Goal: Transaction & Acquisition: Purchase product/service

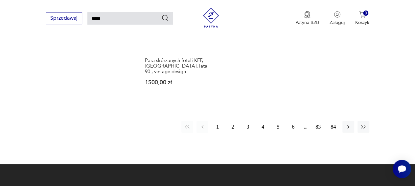
scroll to position [821, 0]
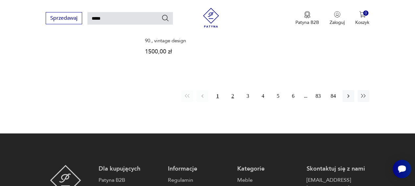
click at [233, 90] on button "2" at bounding box center [233, 96] width 12 height 12
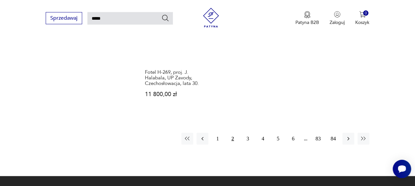
scroll to position [829, 0]
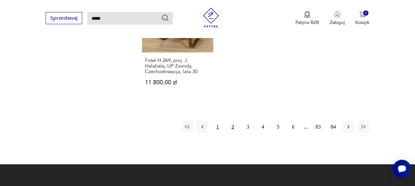
click at [217, 121] on button "1" at bounding box center [218, 127] width 12 height 12
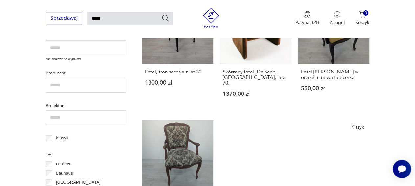
scroll to position [336, 0]
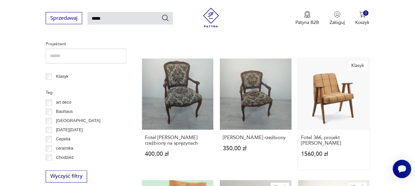
click at [335, 78] on link "Klasyk Fotel 366, projekt [PERSON_NAME] 1560,00 zł" at bounding box center [333, 113] width 71 height 111
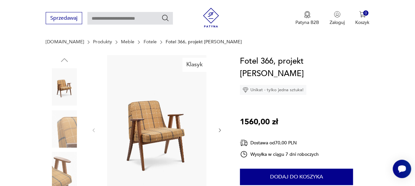
scroll to position [67, 0]
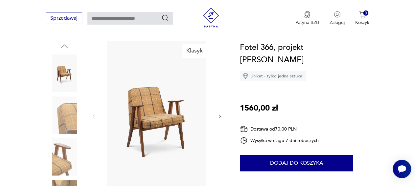
click at [69, 121] on img at bounding box center [64, 115] width 37 height 37
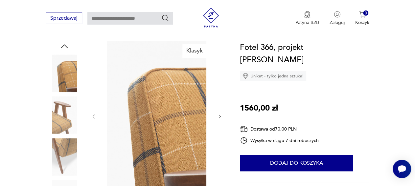
click at [70, 145] on img at bounding box center [64, 156] width 37 height 37
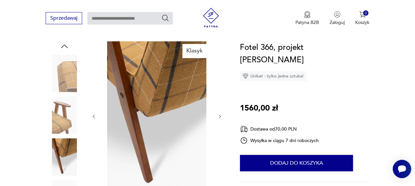
click at [67, 127] on img at bounding box center [64, 115] width 37 height 37
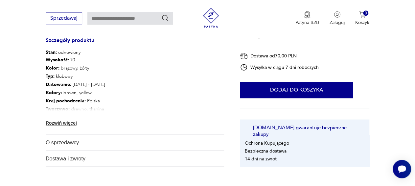
scroll to position [370, 0]
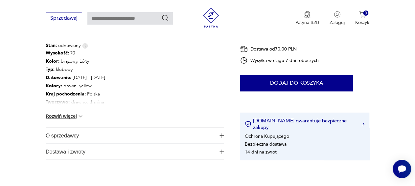
click at [222, 134] on img "button" at bounding box center [221, 135] width 5 height 5
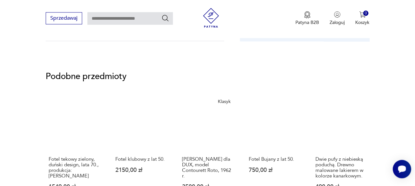
scroll to position [534, 0]
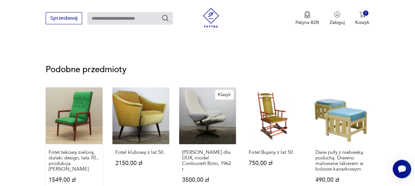
click at [78, 118] on link "Fotel tekowy zielony, duński design, lata 70., produkcja: Dania 1549,00 zł" at bounding box center [74, 141] width 57 height 108
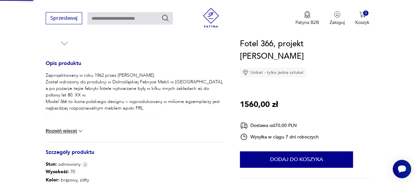
scroll to position [66, 0]
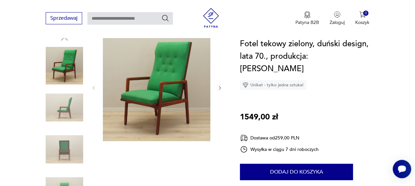
scroll to position [90, 0]
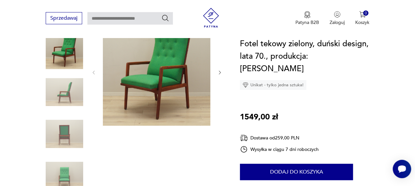
click at [66, 135] on img at bounding box center [64, 133] width 37 height 37
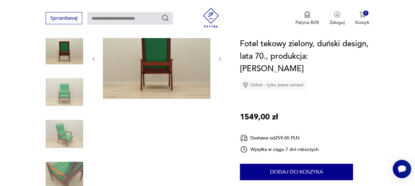
click at [70, 168] on img at bounding box center [64, 175] width 37 height 37
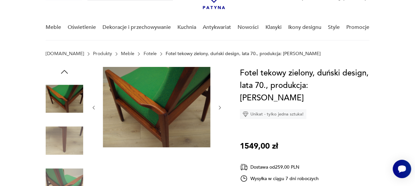
scroll to position [36, 0]
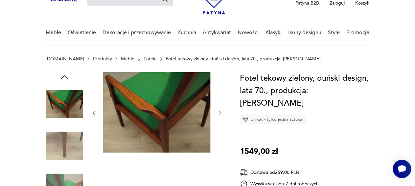
click at [67, 96] on img at bounding box center [64, 103] width 37 height 37
click at [63, 140] on img at bounding box center [64, 145] width 37 height 37
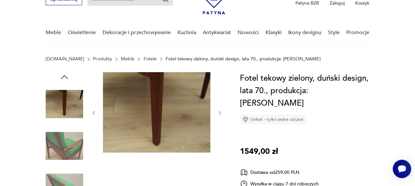
click at [65, 180] on img at bounding box center [64, 187] width 37 height 37
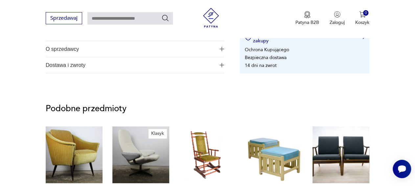
scroll to position [458, 0]
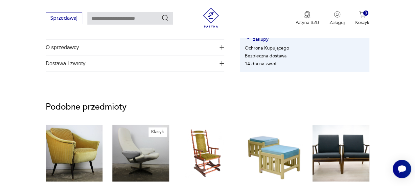
click at [222, 61] on img "button" at bounding box center [221, 63] width 5 height 5
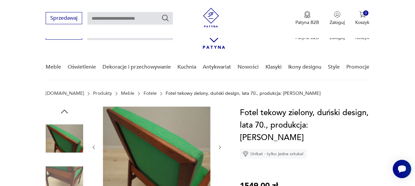
scroll to position [0, 0]
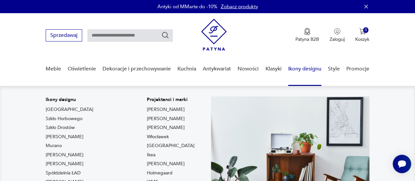
click at [305, 67] on link "Ikony designu" at bounding box center [304, 68] width 33 height 25
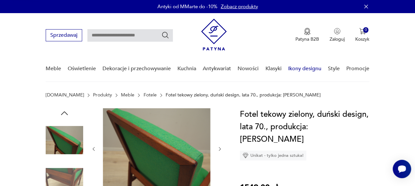
click at [293, 71] on link "Ikony designu" at bounding box center [304, 68] width 33 height 25
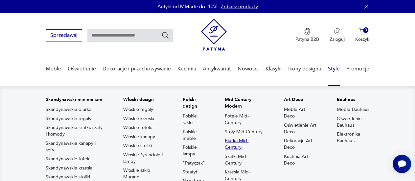
click at [239, 141] on link "Biurka Mid-Century" at bounding box center [244, 143] width 39 height 13
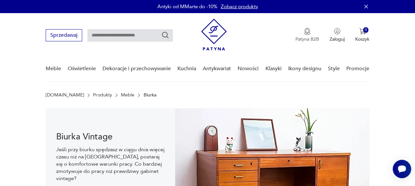
click at [304, 36] on p "Patyna B2B" at bounding box center [307, 39] width 24 height 6
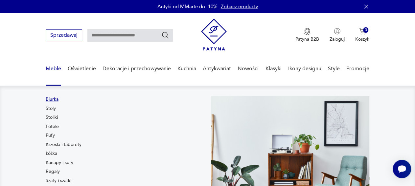
click at [51, 99] on link "Biurka" at bounding box center [52, 99] width 13 height 7
click at [55, 127] on link "Fotele" at bounding box center [52, 126] width 13 height 7
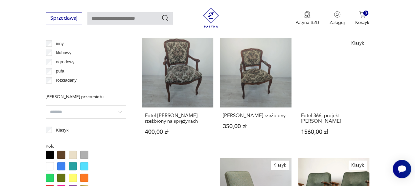
scroll to position [537, 0]
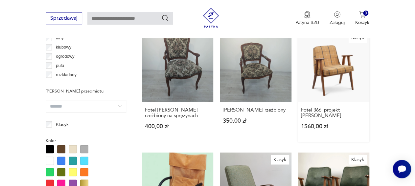
click at [350, 51] on link "Klasyk Fotel 366, projekt [PERSON_NAME] 1560,00 zł" at bounding box center [333, 86] width 71 height 111
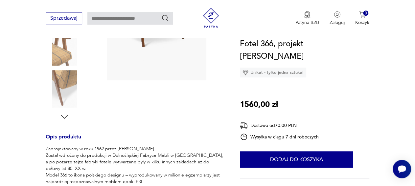
scroll to position [175, 0]
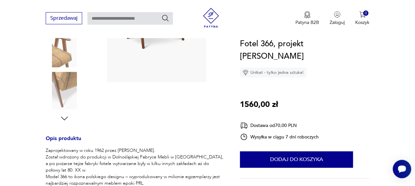
click at [56, 83] on img at bounding box center [64, 90] width 37 height 37
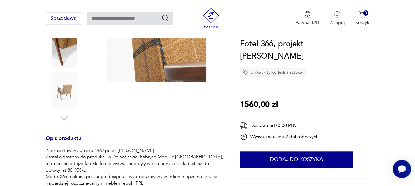
click at [59, 60] on img at bounding box center [64, 48] width 37 height 37
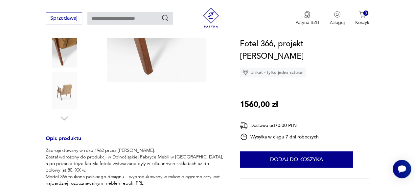
click at [62, 94] on img at bounding box center [64, 90] width 37 height 37
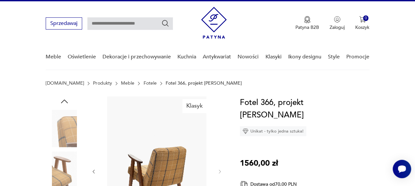
scroll to position [9, 0]
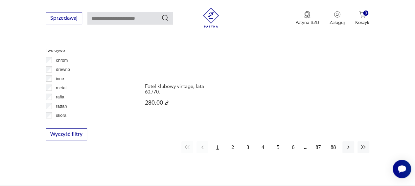
scroll to position [945, 0]
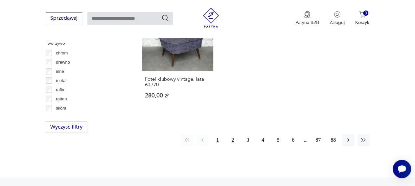
click at [233, 134] on button "2" at bounding box center [233, 140] width 12 height 12
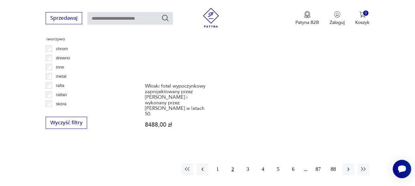
scroll to position [991, 0]
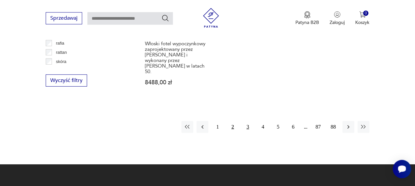
click at [247, 121] on button "3" at bounding box center [248, 127] width 12 height 12
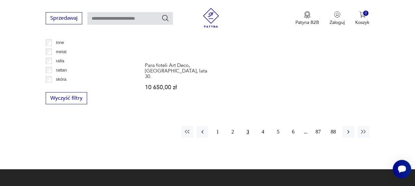
scroll to position [976, 0]
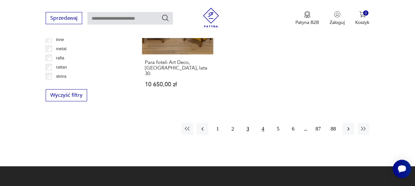
click at [263, 123] on button "4" at bounding box center [263, 129] width 12 height 12
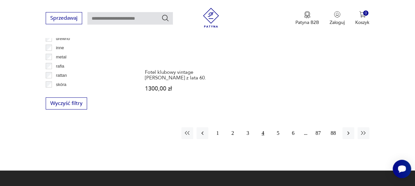
scroll to position [972, 0]
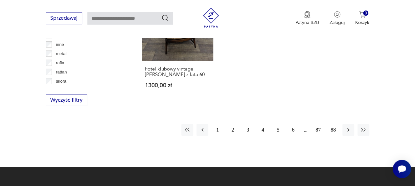
click at [277, 124] on button "5" at bounding box center [278, 130] width 12 height 12
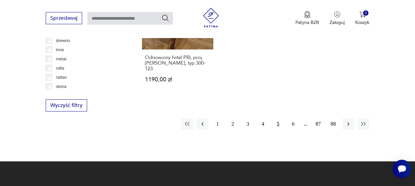
scroll to position [970, 0]
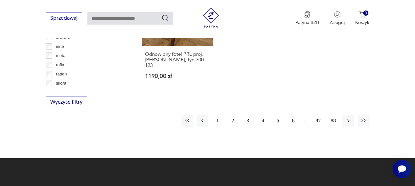
click at [293, 115] on button "6" at bounding box center [293, 121] width 12 height 12
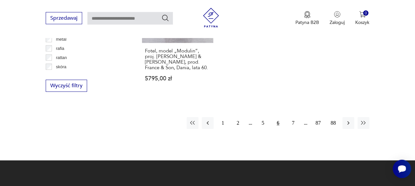
scroll to position [988, 0]
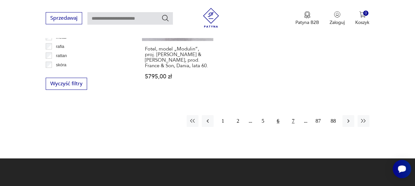
click at [293, 115] on button "7" at bounding box center [293, 121] width 12 height 12
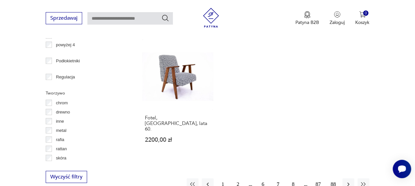
scroll to position [925, 0]
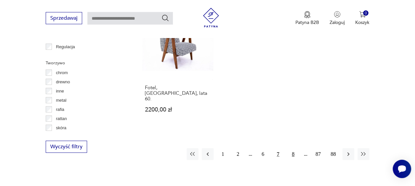
click at [294, 148] on button "8" at bounding box center [293, 154] width 12 height 12
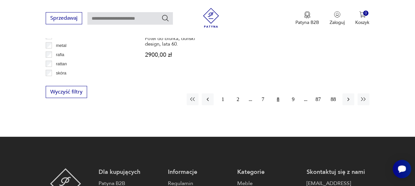
scroll to position [981, 0]
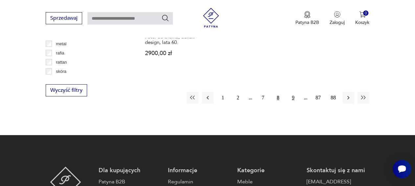
click at [292, 92] on button "9" at bounding box center [293, 98] width 12 height 12
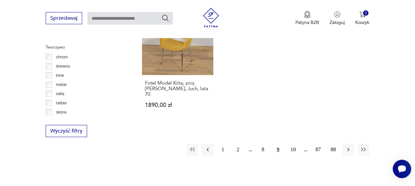
scroll to position [939, 0]
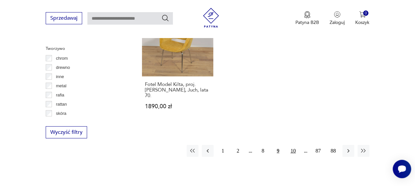
click at [293, 145] on button "10" at bounding box center [293, 151] width 12 height 12
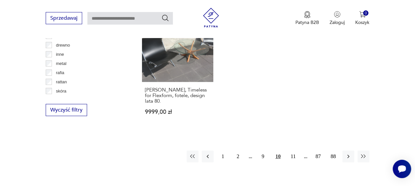
scroll to position [967, 0]
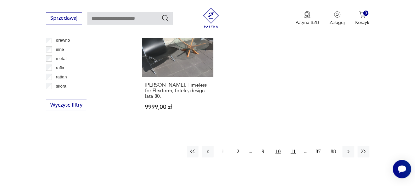
click at [295, 146] on button "11" at bounding box center [293, 152] width 12 height 12
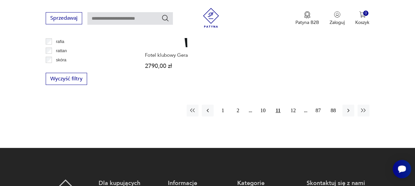
scroll to position [996, 0]
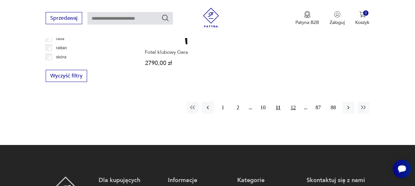
click at [293, 102] on button "12" at bounding box center [293, 108] width 12 height 12
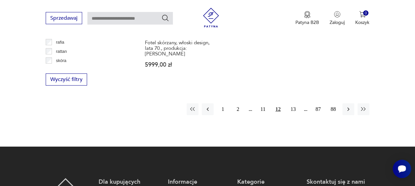
scroll to position [994, 0]
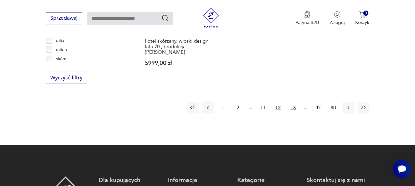
click at [292, 102] on button "13" at bounding box center [293, 108] width 12 height 12
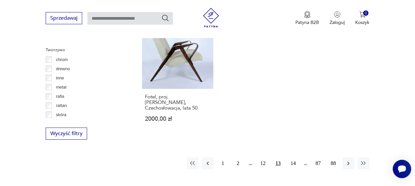
scroll to position [943, 0]
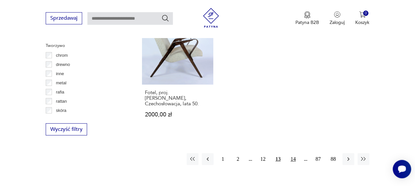
click at [294, 153] on button "14" at bounding box center [293, 159] width 12 height 12
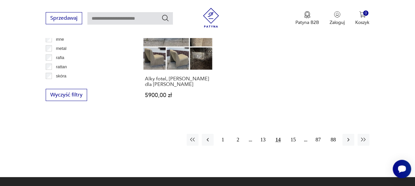
scroll to position [983, 0]
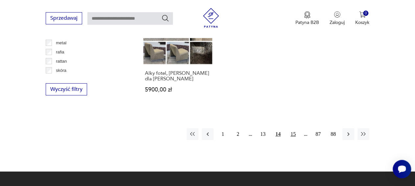
click at [295, 128] on button "15" at bounding box center [293, 134] width 12 height 12
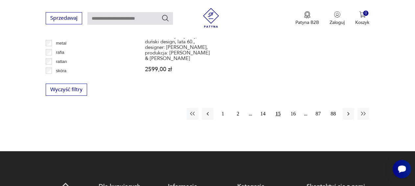
scroll to position [983, 0]
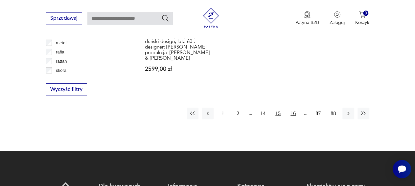
click at [292, 108] on button "16" at bounding box center [293, 113] width 12 height 12
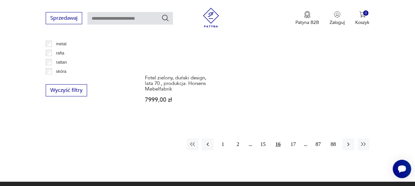
scroll to position [983, 0]
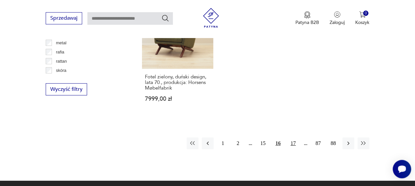
click at [292, 137] on button "17" at bounding box center [293, 143] width 12 height 12
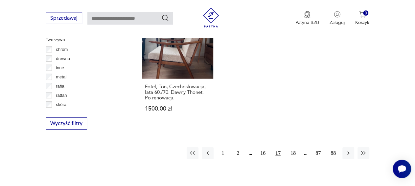
scroll to position [949, 0]
click at [294, 147] on button "18" at bounding box center [293, 153] width 12 height 12
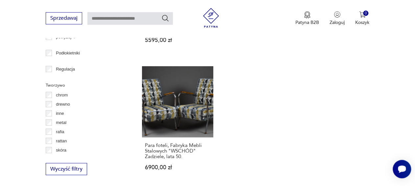
scroll to position [920, 0]
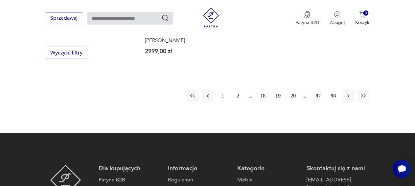
scroll to position [1043, 0]
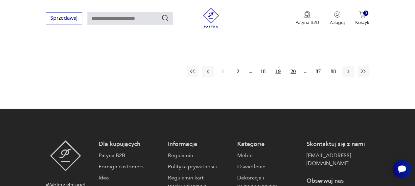
click at [293, 66] on button "20" at bounding box center [293, 72] width 12 height 12
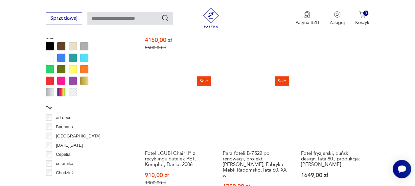
scroll to position [648, 0]
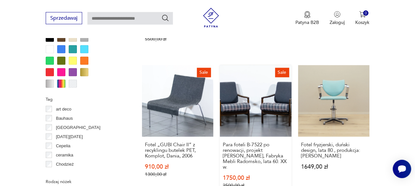
click at [259, 94] on link "Sale Para foteli B-7522 po renowacji, projekt [PERSON_NAME], Fabryka Mebli Rado…" at bounding box center [255, 133] width 71 height 136
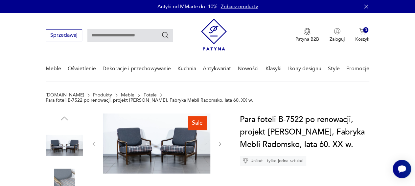
click at [59, 175] on img at bounding box center [64, 187] width 37 height 37
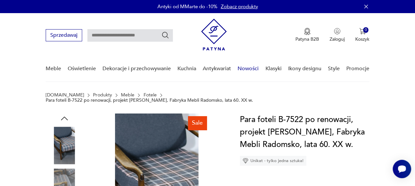
click at [245, 69] on link "Nowości" at bounding box center [247, 68] width 21 height 25
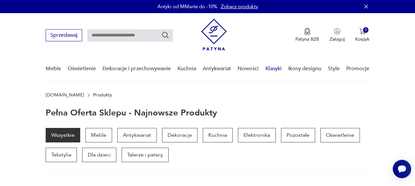
click at [271, 68] on link "Klasyki" at bounding box center [273, 68] width 16 height 25
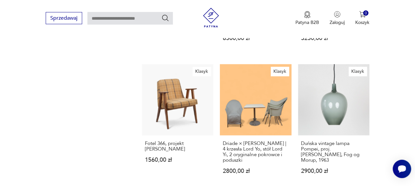
scroll to position [665, 0]
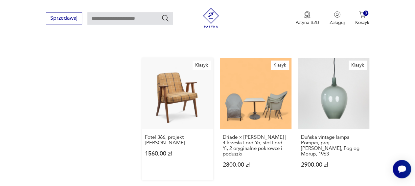
click at [180, 87] on link "Klasyk Fotel 366, projekt [PERSON_NAME] 1560,00 zł" at bounding box center [177, 119] width 71 height 123
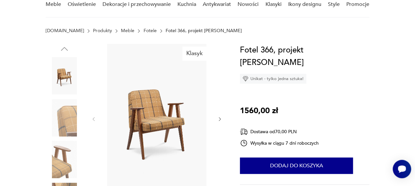
scroll to position [68, 0]
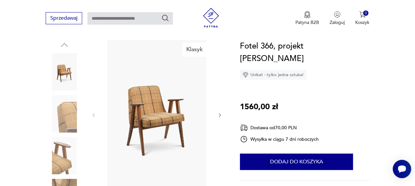
click at [64, 119] on img at bounding box center [64, 113] width 37 height 37
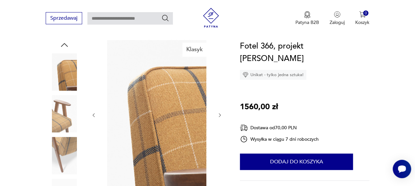
click at [73, 145] on img at bounding box center [64, 155] width 37 height 37
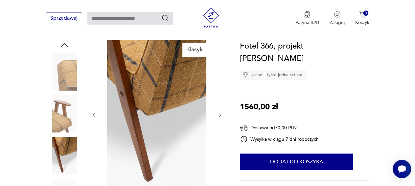
click at [63, 107] on img at bounding box center [64, 113] width 37 height 37
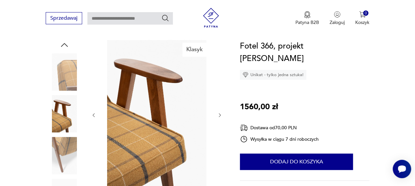
click at [72, 77] on img at bounding box center [64, 71] width 37 height 37
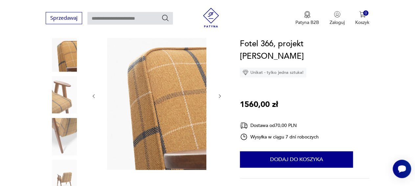
scroll to position [69, 0]
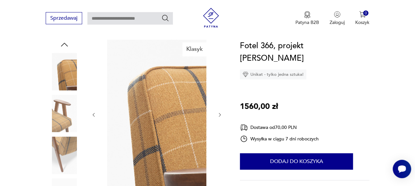
click at [62, 110] on img at bounding box center [64, 113] width 37 height 37
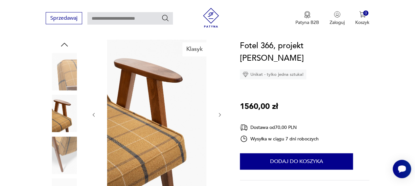
click at [150, 85] on img at bounding box center [156, 114] width 107 height 149
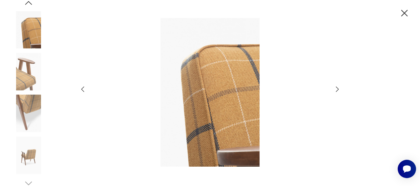
click at [28, 103] on img at bounding box center [28, 113] width 37 height 37
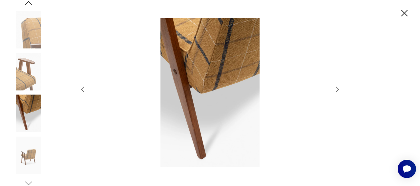
click at [25, 66] on img at bounding box center [28, 71] width 37 height 37
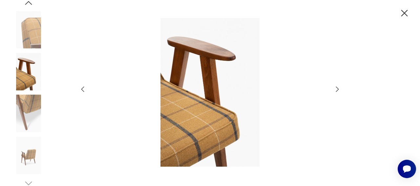
click at [405, 13] on icon "button" at bounding box center [405, 13] width 7 height 7
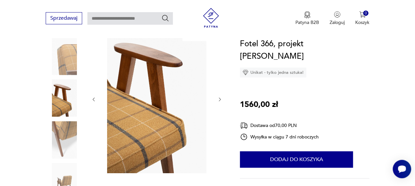
scroll to position [87, 0]
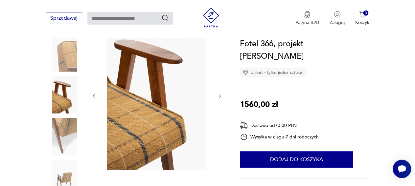
click at [70, 173] on img at bounding box center [64, 178] width 37 height 37
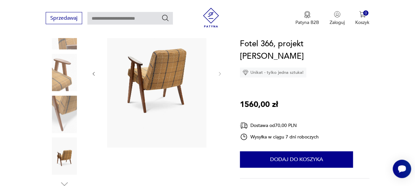
scroll to position [106, 0]
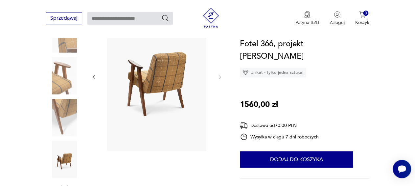
click at [65, 114] on img at bounding box center [64, 117] width 37 height 37
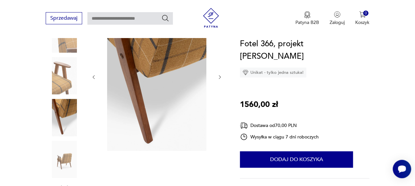
click at [69, 156] on img at bounding box center [64, 159] width 37 height 37
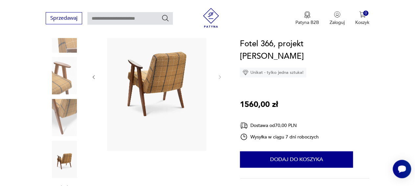
click at [63, 67] on img at bounding box center [64, 75] width 37 height 37
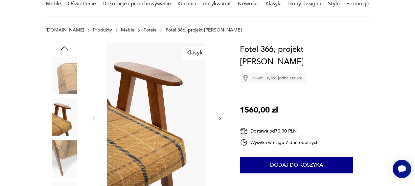
scroll to position [29, 0]
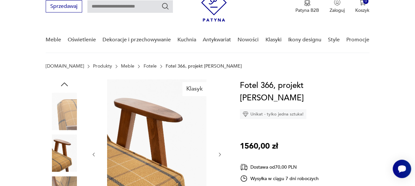
click at [76, 120] on img at bounding box center [64, 111] width 37 height 37
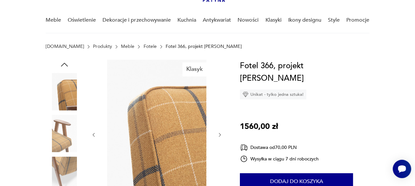
scroll to position [37, 0]
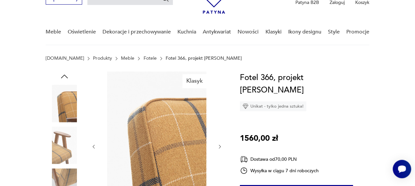
click at [63, 77] on icon "button" at bounding box center [64, 77] width 10 height 10
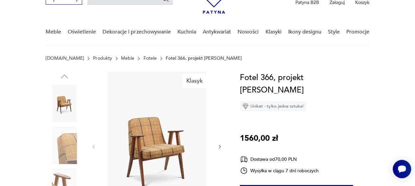
click at [62, 99] on img at bounding box center [64, 103] width 37 height 37
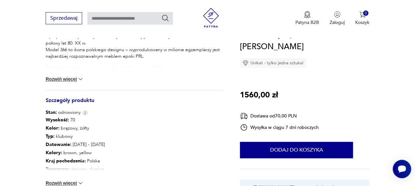
scroll to position [313, 0]
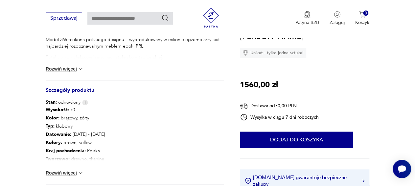
click at [83, 173] on img at bounding box center [80, 173] width 7 height 7
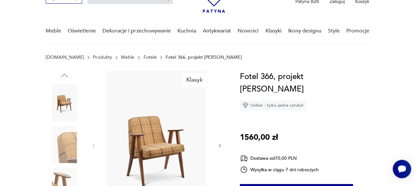
scroll to position [34, 0]
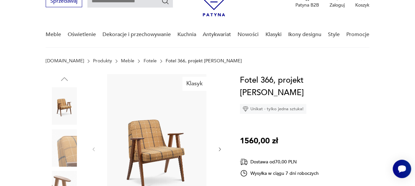
click at [63, 113] on img at bounding box center [64, 105] width 37 height 37
click at [65, 156] on img at bounding box center [64, 147] width 37 height 37
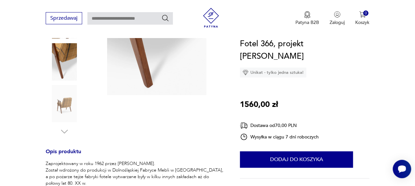
scroll to position [164, 0]
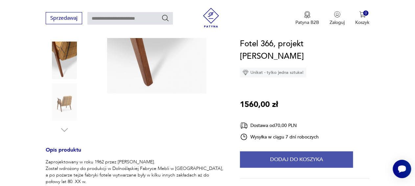
click at [304, 151] on button "Dodaj do koszyka" at bounding box center [296, 159] width 113 height 16
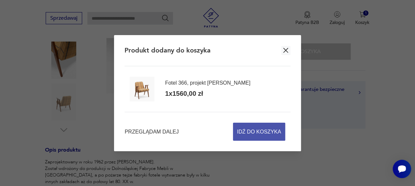
click at [259, 136] on span "Idź do koszyka" at bounding box center [259, 131] width 44 height 17
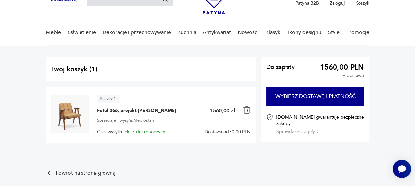
scroll to position [35, 0]
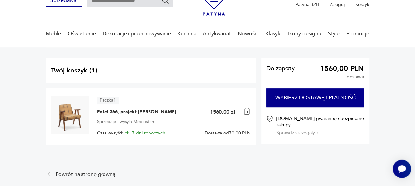
click at [300, 130] on button "Sprawdź szczegóły" at bounding box center [297, 133] width 42 height 6
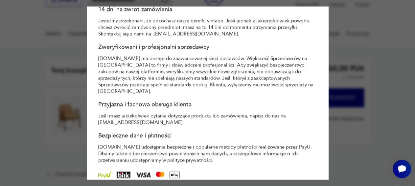
scroll to position [0, 0]
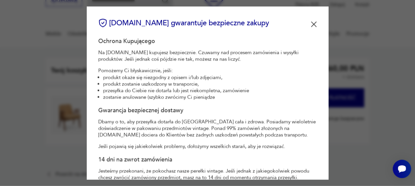
click at [311, 26] on img at bounding box center [314, 24] width 6 height 6
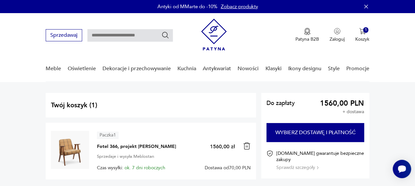
click at [67, 155] on img at bounding box center [70, 150] width 38 height 38
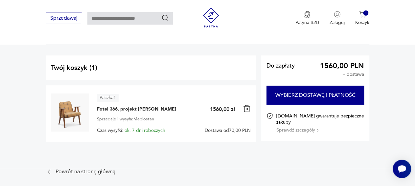
scroll to position [64, 0]
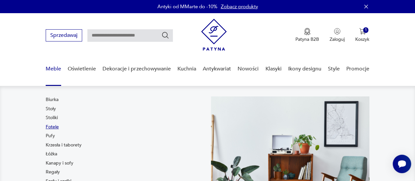
click at [51, 126] on link "Fotele" at bounding box center [52, 126] width 13 height 7
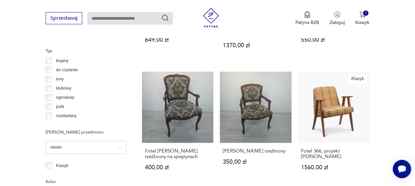
scroll to position [501, 0]
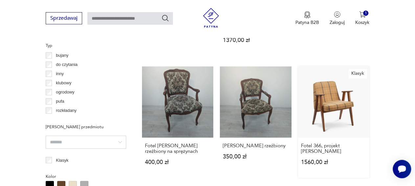
click at [329, 81] on link "Klasyk Fotel 366, projekt [PERSON_NAME] 1560,00 zł" at bounding box center [333, 121] width 71 height 111
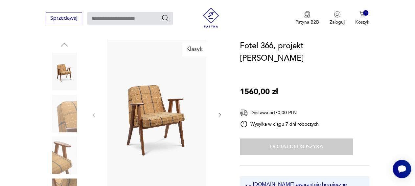
scroll to position [82, 0]
